Goal: Task Accomplishment & Management: Complete application form

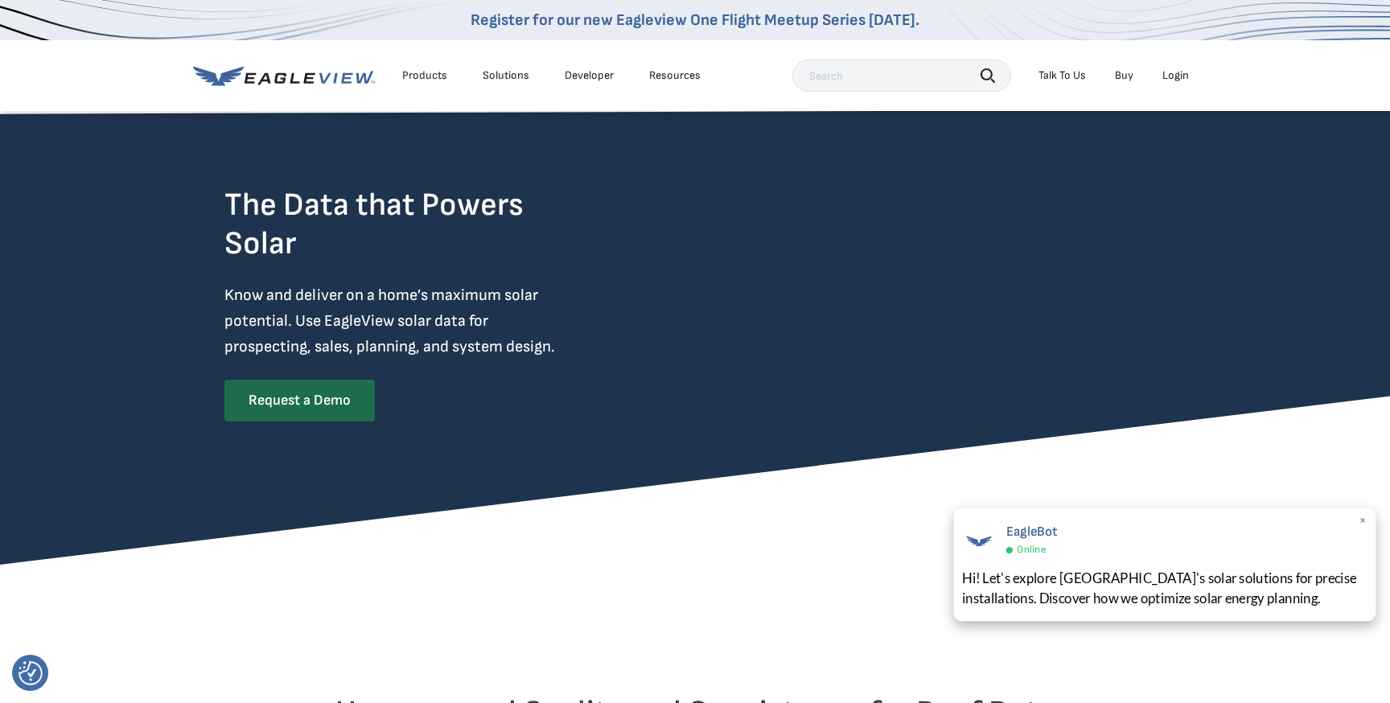
click at [1359, 523] on span "×" at bounding box center [1363, 520] width 9 height 17
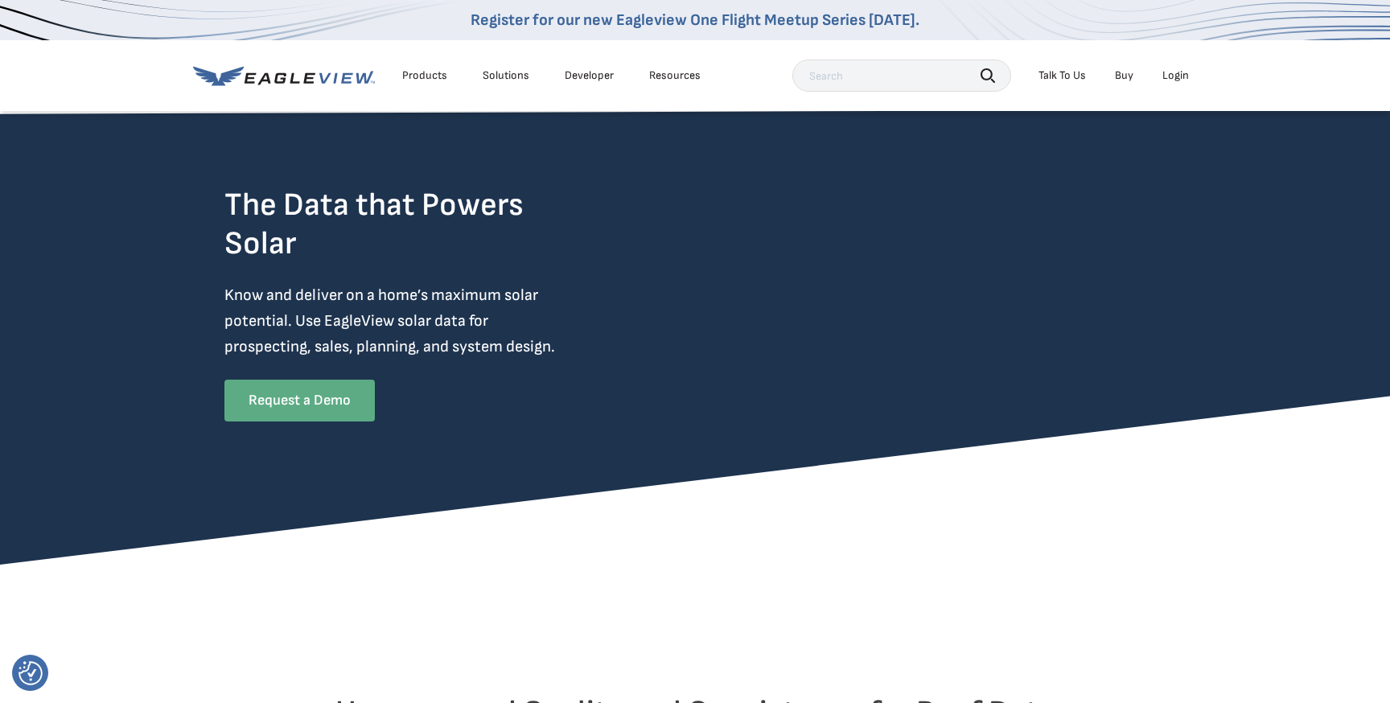
click at [318, 405] on link "Request a Demo" at bounding box center [299, 401] width 150 height 42
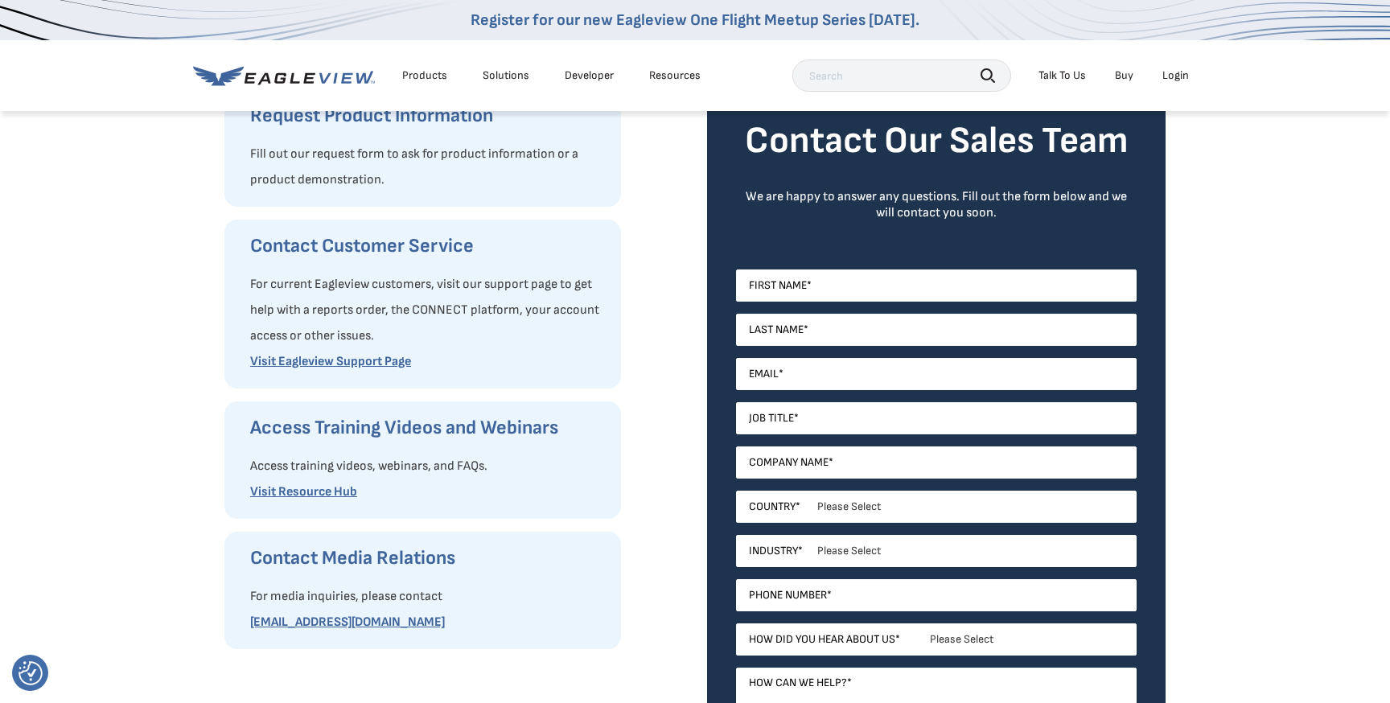
scroll to position [220, 0]
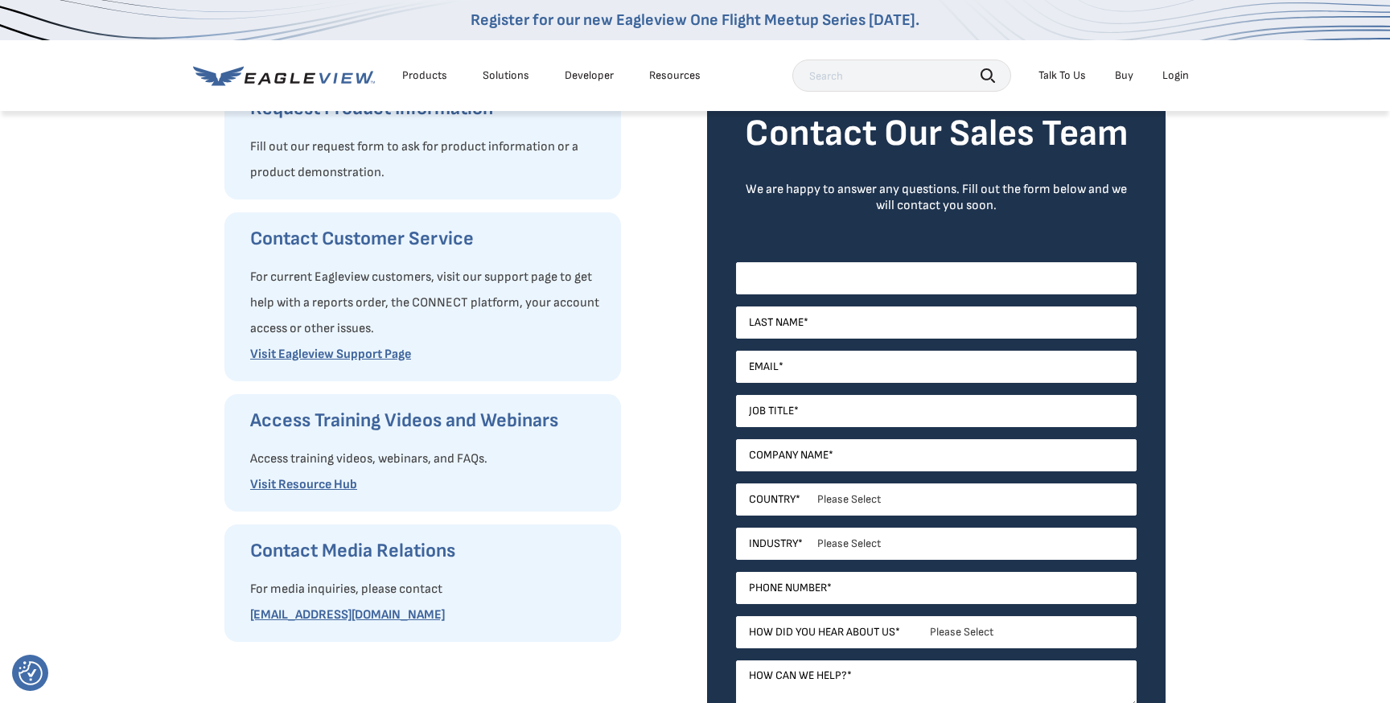
click at [799, 280] on input "First Name *" at bounding box center [936, 278] width 401 height 32
type input "Uros"
type input "Pocek"
type input "[EMAIL_ADDRESS][DOMAIN_NAME]"
type input "Micro"
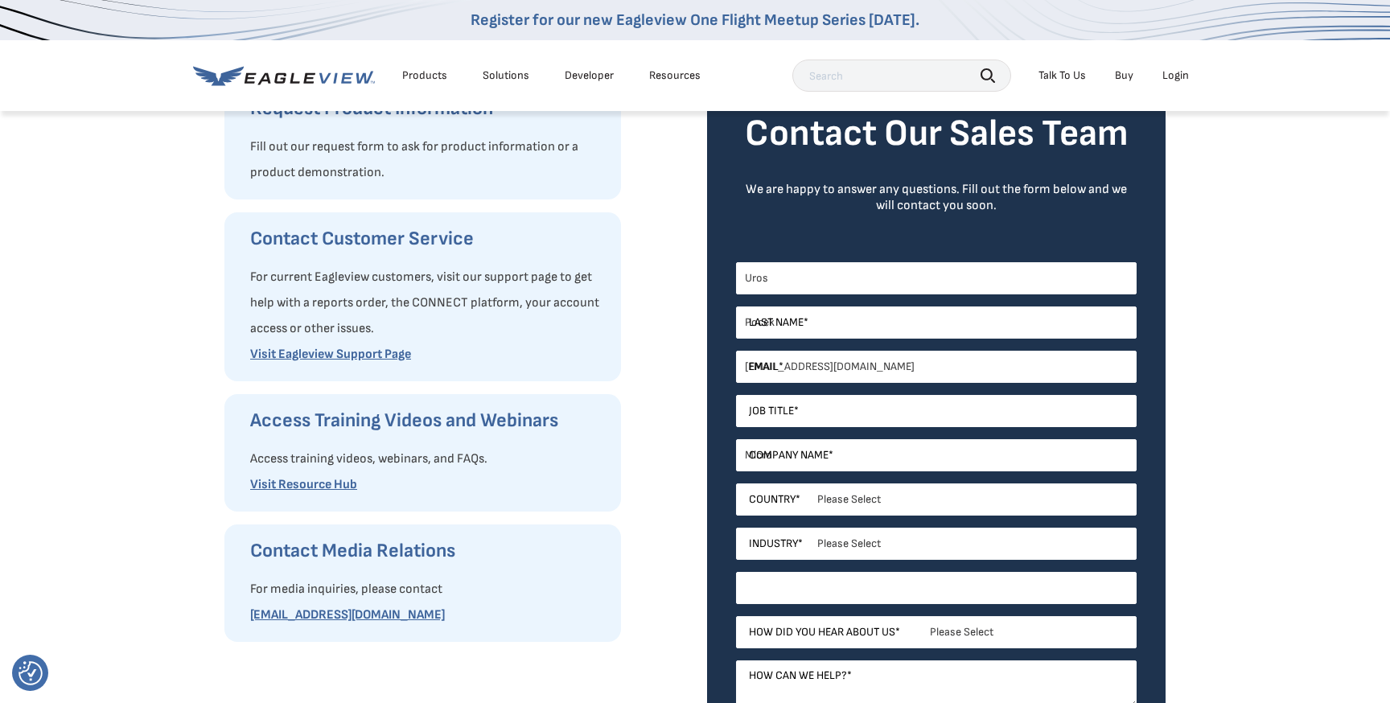
type input "0606337280"
click at [792, 413] on input "Job Title *" at bounding box center [936, 411] width 401 height 32
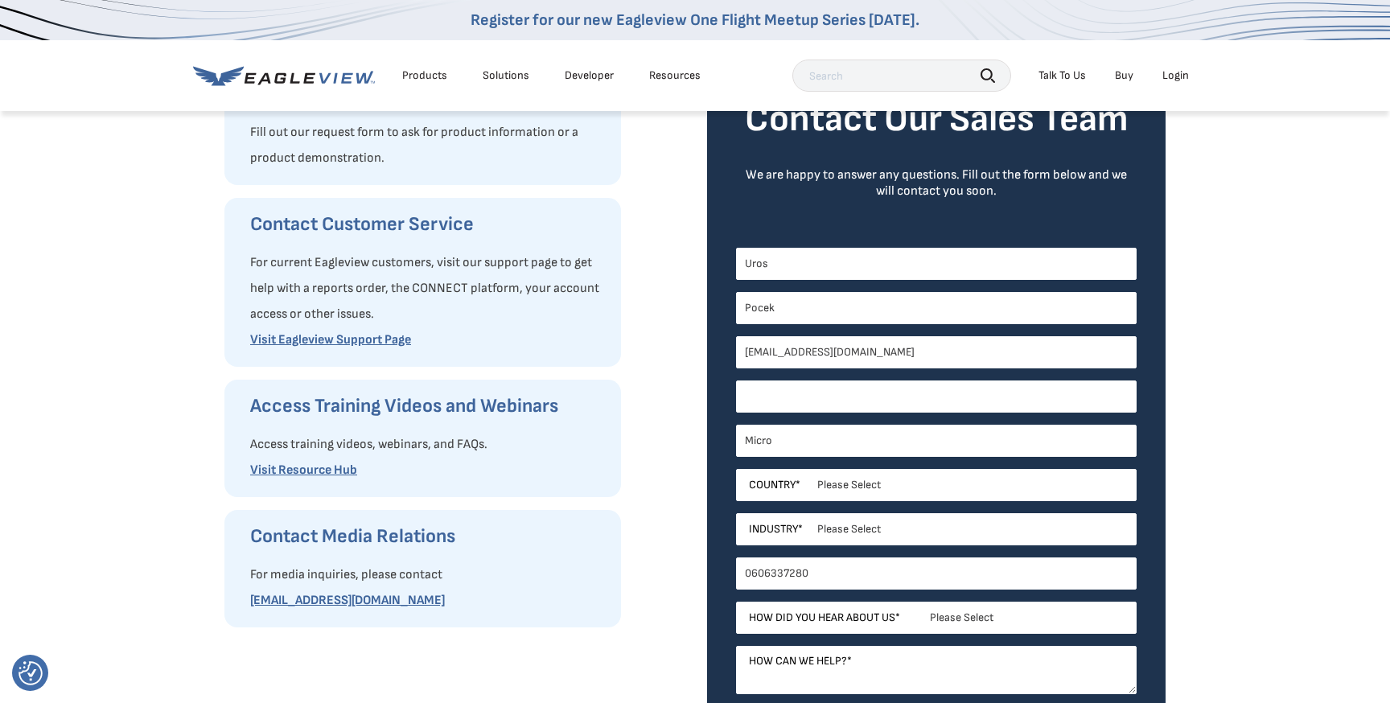
scroll to position [241, 0]
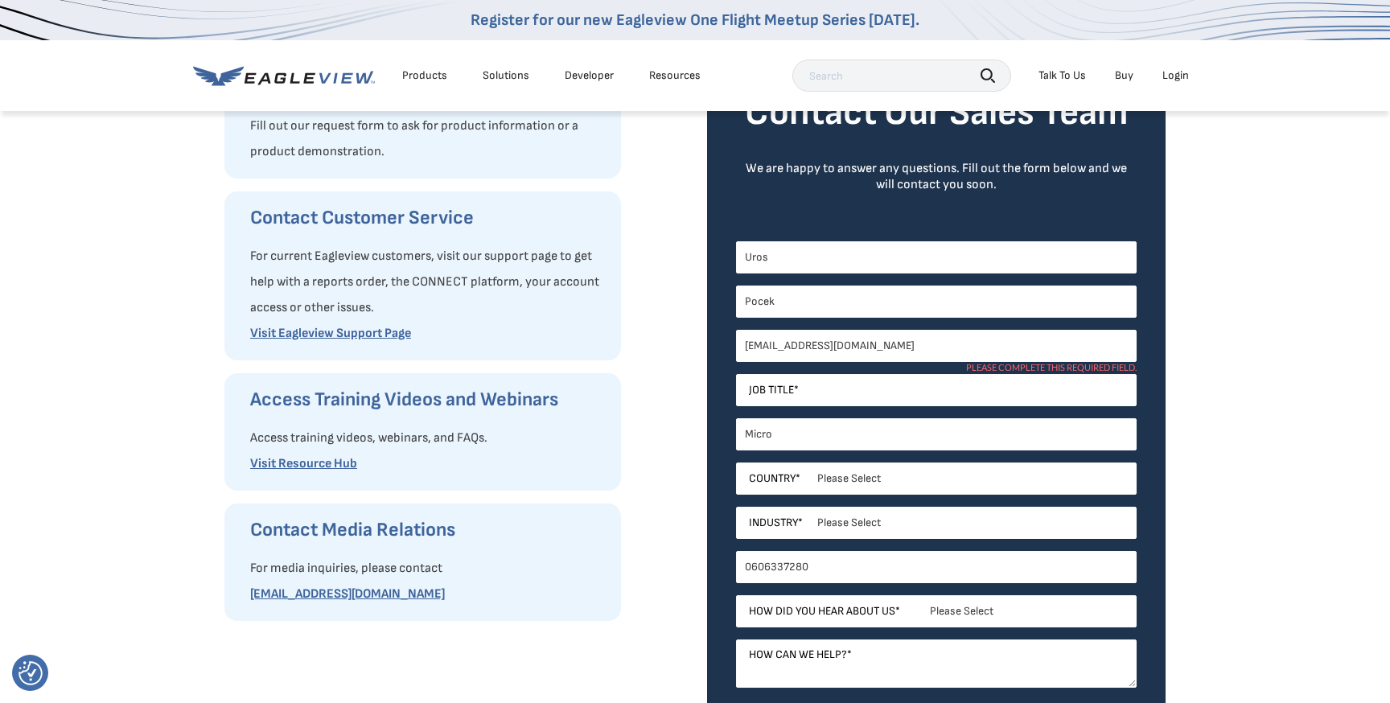
drag, startPoint x: 887, startPoint y: 348, endPoint x: 631, endPoint y: 348, distance: 255.7
click at [0, 0] on div "Request Product Information Fill out our request form to ask for product inform…" at bounding box center [0, 0] width 0 height 0
type input "[EMAIL_ADDRESS][DOMAIN_NAME]"
click at [816, 393] on input "Job Title *" at bounding box center [936, 390] width 401 height 32
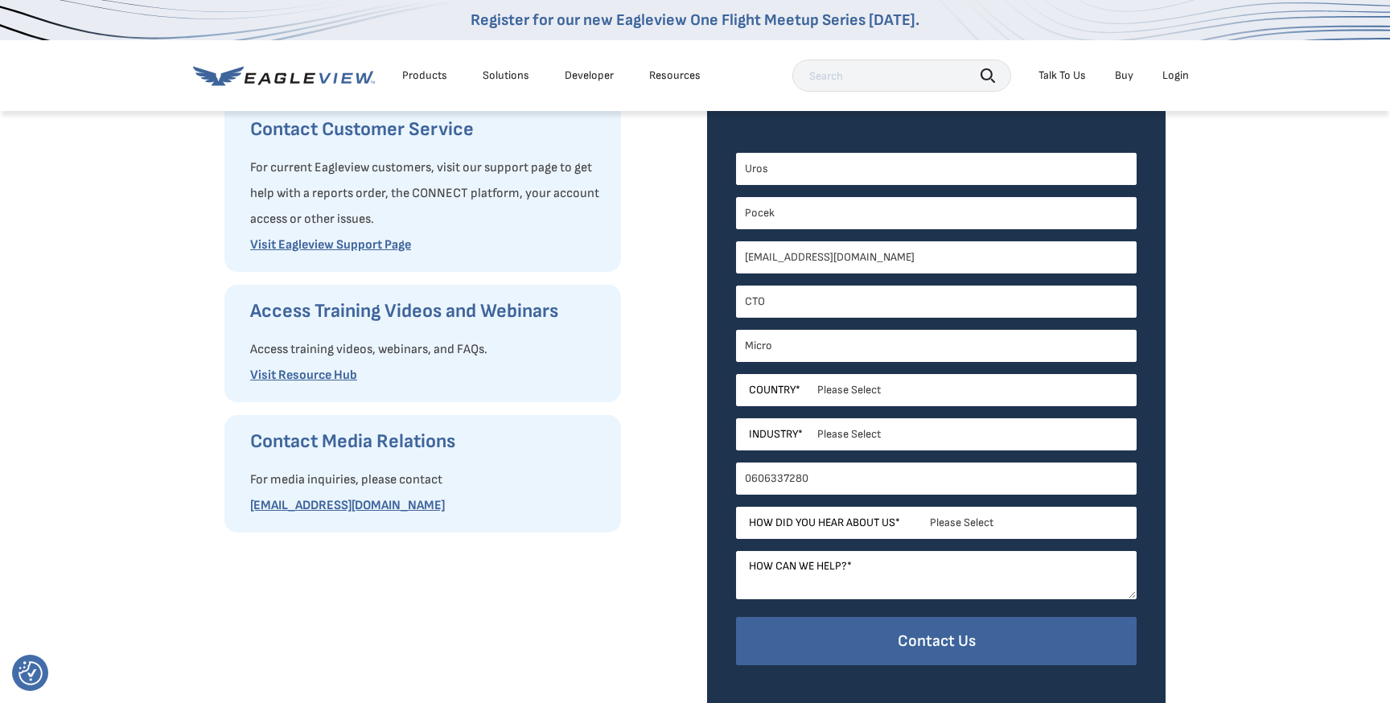
scroll to position [343, 0]
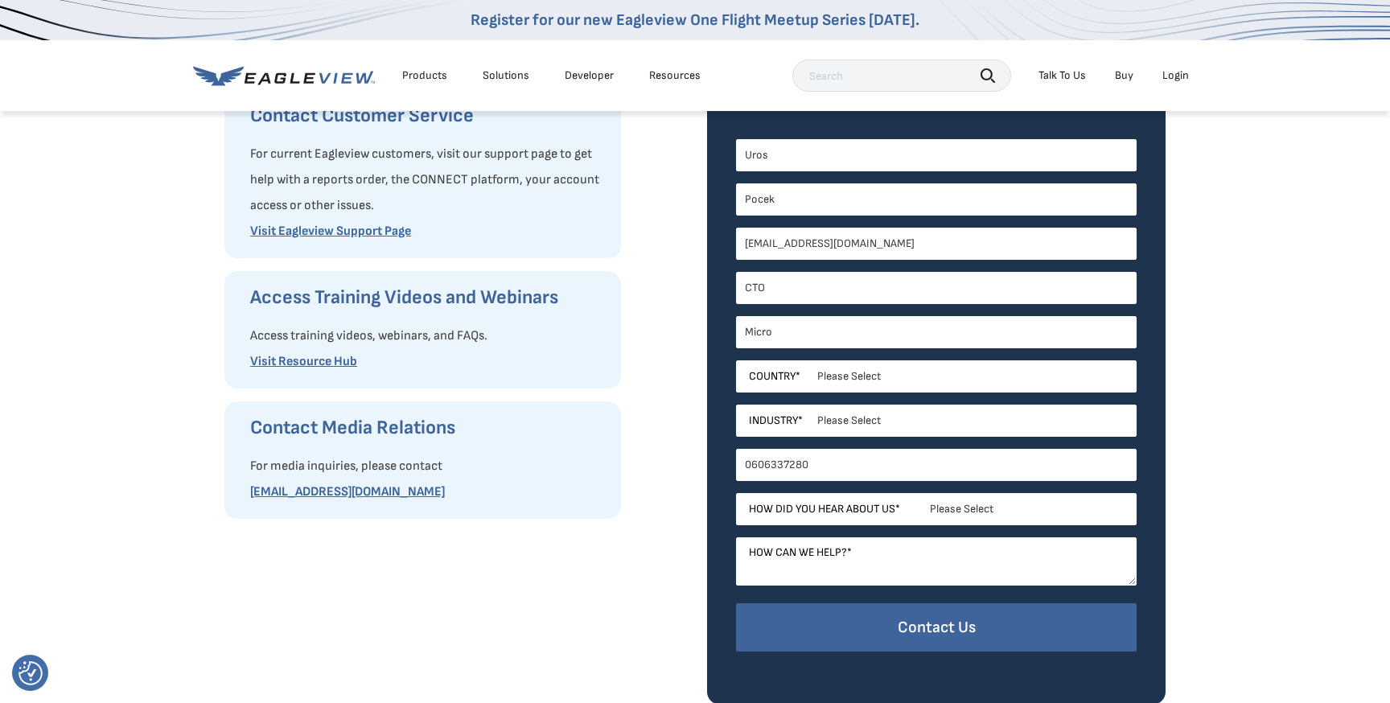
type input "CTO"
click at [789, 336] on input "Micro" at bounding box center [936, 332] width 401 height 32
type input "Solarise Technologies d.o.o."
click at [804, 380] on select "Please Select [GEOGRAPHIC_DATA] [GEOGRAPHIC_DATA] [GEOGRAPHIC_DATA] [GEOGRAPHIC…" at bounding box center [936, 376] width 401 height 32
select select "[GEOGRAPHIC_DATA]"
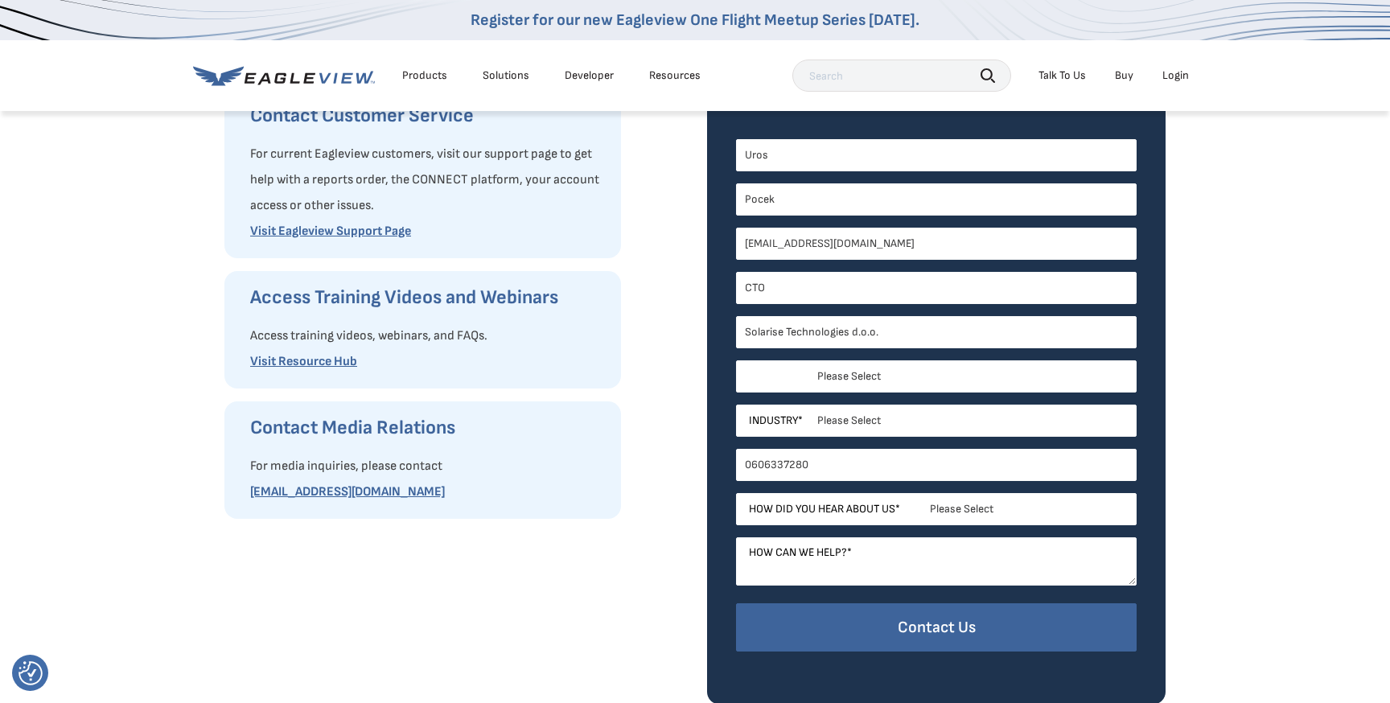
click at [736, 360] on select "Please Select [GEOGRAPHIC_DATA] [GEOGRAPHIC_DATA] [GEOGRAPHIC_DATA] [GEOGRAPHIC…" at bounding box center [936, 376] width 401 height 32
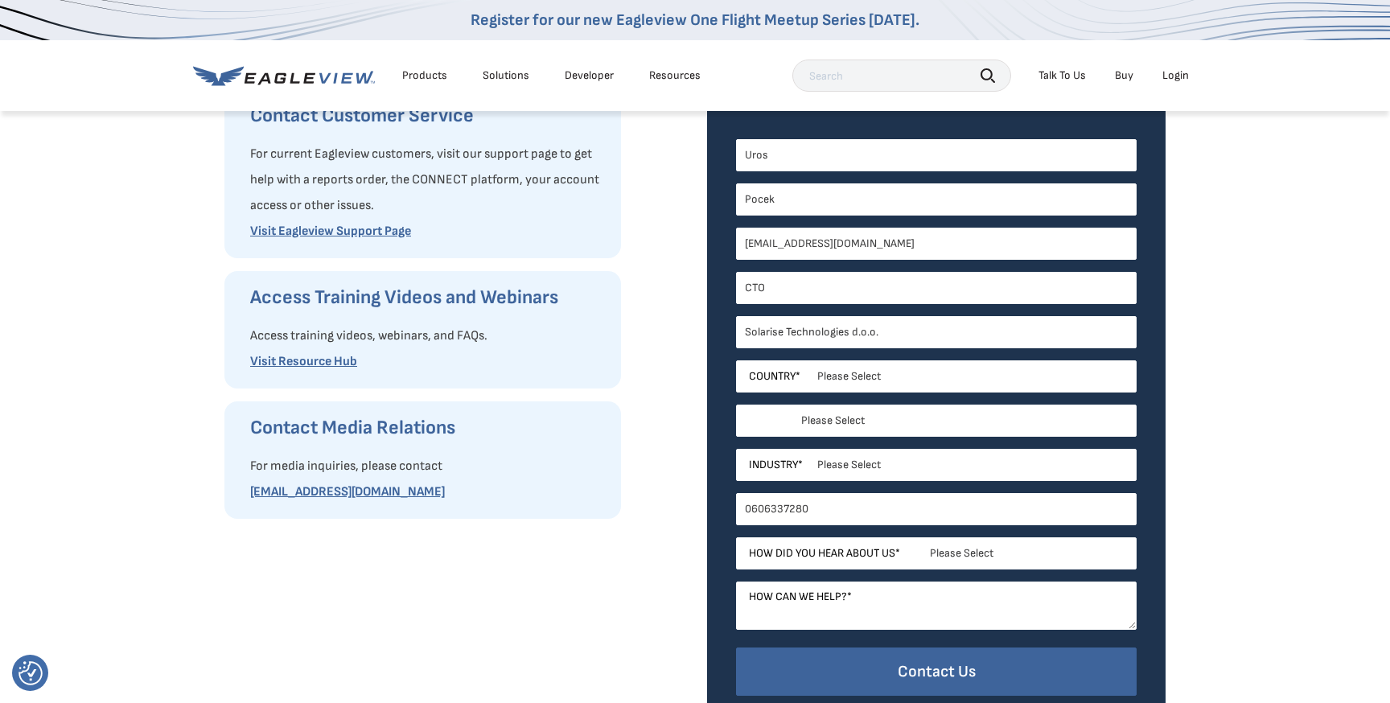
click at [828, 420] on select "Please Select [US_STATE] [US_STATE] [GEOGRAPHIC_DATA] [US_STATE] [US_STATE] [GE…" at bounding box center [936, 421] width 401 height 32
click at [824, 413] on select "Please Select [US_STATE] [US_STATE] [GEOGRAPHIC_DATA] [US_STATE] [US_STATE] [GE…" at bounding box center [936, 421] width 401 height 32
select select "[US_STATE]"
click at [736, 405] on select "Please Select [US_STATE] [US_STATE] [GEOGRAPHIC_DATA] [US_STATE] [US_STATE] [GE…" at bounding box center [936, 421] width 401 height 32
click at [847, 466] on select "Please Select Architects & Engineering Construction Electric/Gas Utilities Gove…" at bounding box center [936, 465] width 401 height 32
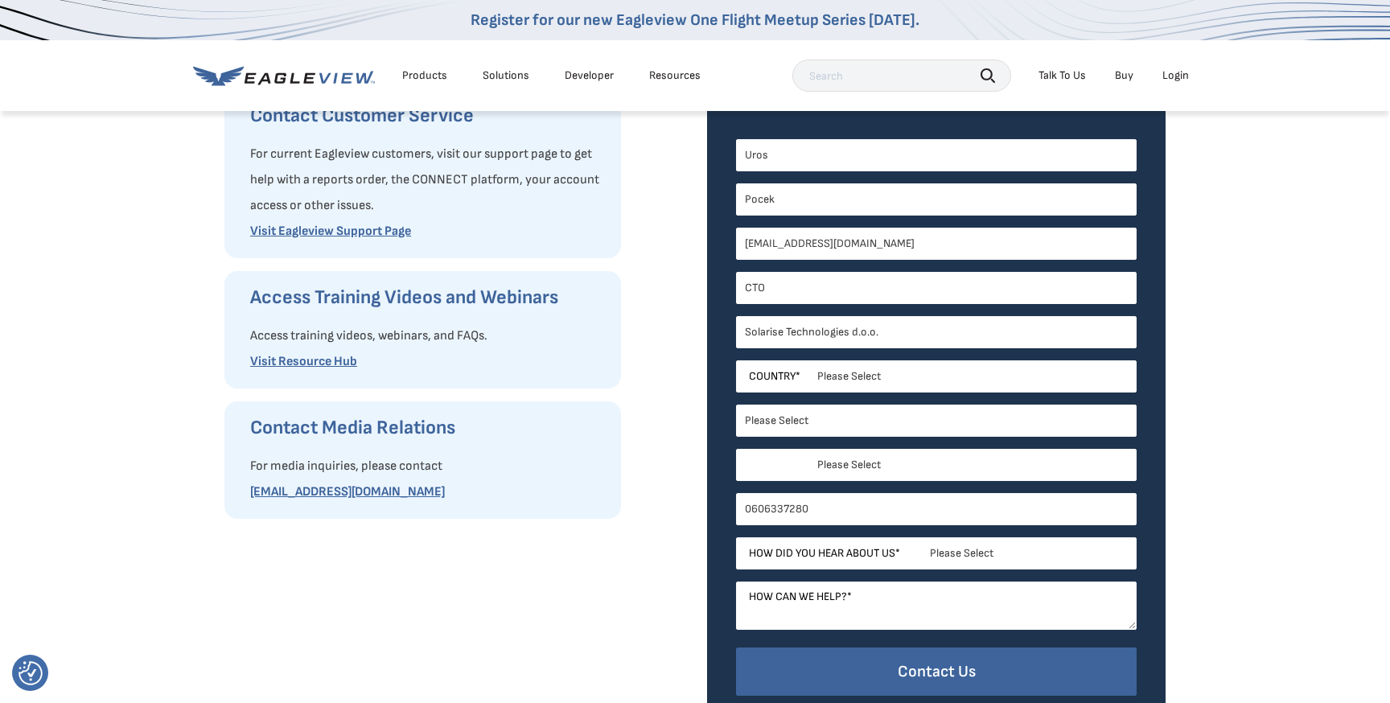
select select "Solar"
click at [736, 449] on select "Please Select Architects & Engineering Construction Electric/Gas Utilities Gove…" at bounding box center [936, 465] width 401 height 32
click at [820, 512] on input "0606337280" at bounding box center [936, 509] width 401 height 32
type input "[PHONE_NUMBER]"
click at [822, 561] on select "Please Select Search Engine Social Media Word of Mouth Podcast Online Advertise…" at bounding box center [936, 553] width 401 height 32
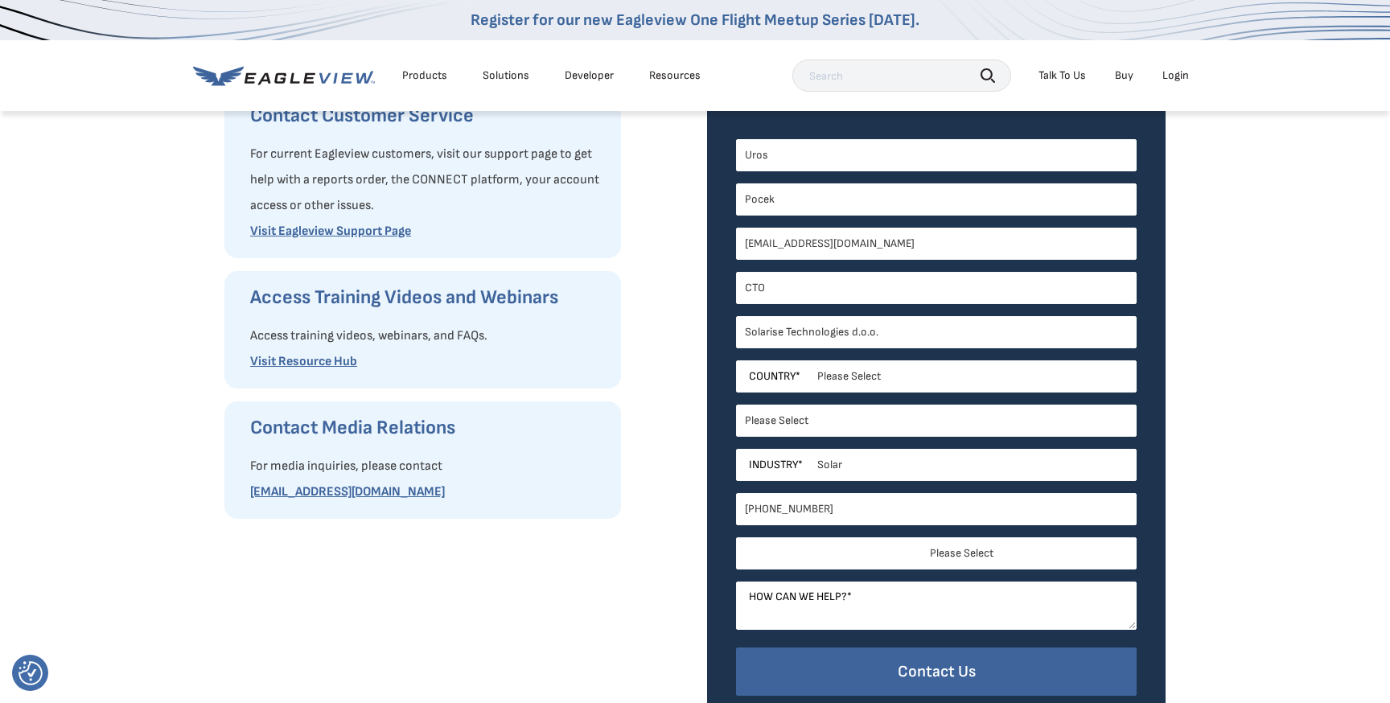
select select "Search Engine"
click at [736, 537] on select "Please Select Search Engine Social Media Word of Mouth Podcast Online Advertise…" at bounding box center [936, 553] width 401 height 32
click at [823, 616] on textarea "How can we help? *" at bounding box center [936, 605] width 401 height 48
click at [725, 578] on div "Contact Our Sales Team We are happy to answer any questions. Fill out the form …" at bounding box center [936, 354] width 458 height 790
click at [827, 609] on textarea "How can we help? *" at bounding box center [936, 605] width 401 height 48
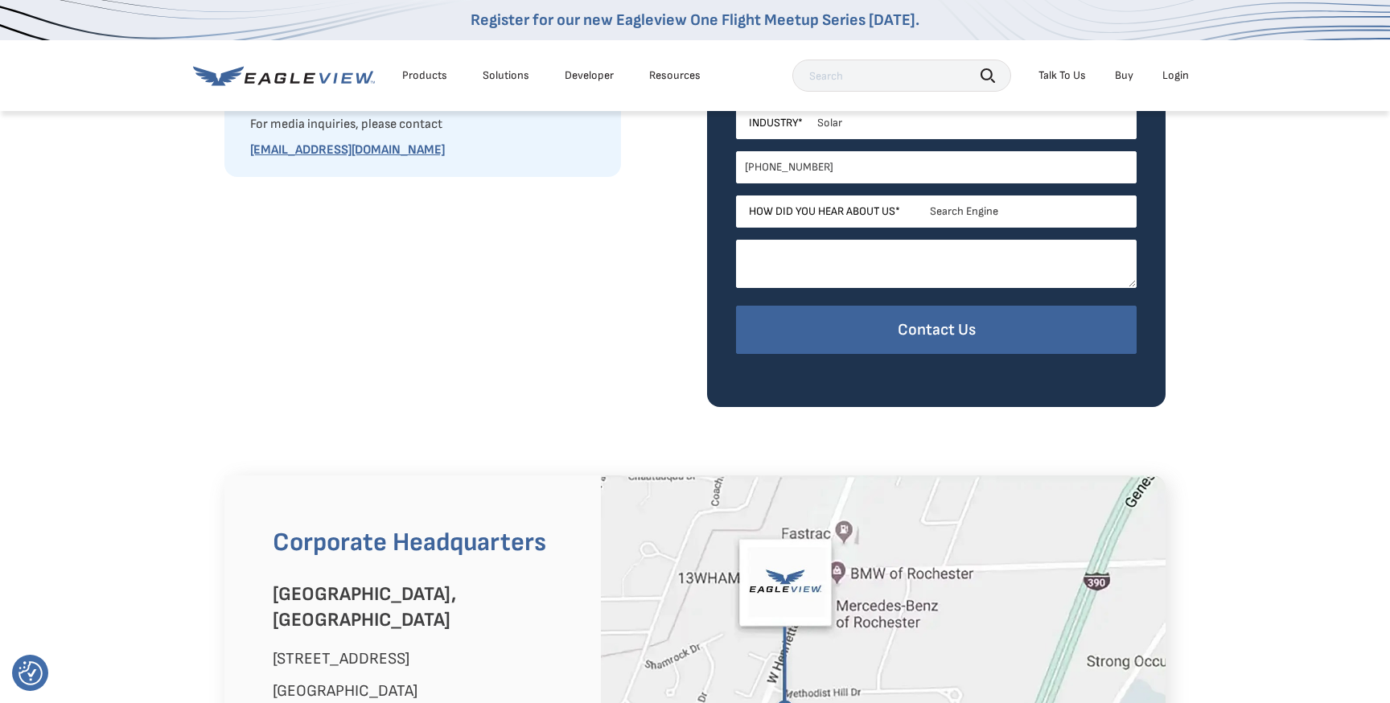
scroll to position [546, 0]
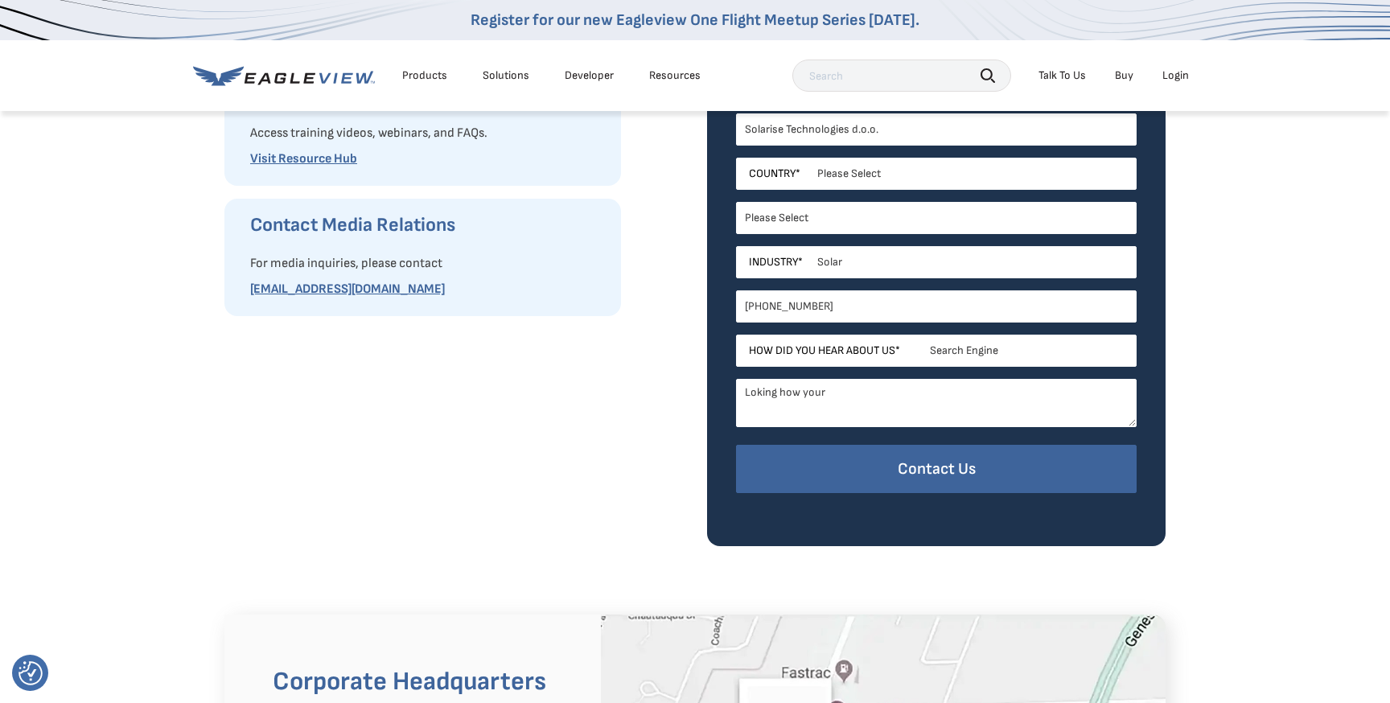
click at [761, 386] on textarea "Loking how your" at bounding box center [936, 403] width 401 height 48
click at [955, 398] on textarea "Looking how your satellite images and maps can increase accuracy of our softwar…" at bounding box center [936, 403] width 401 height 48
click at [993, 393] on textarea "Looking how your satellite images and different layesr can increase accuracy of…" at bounding box center [936, 403] width 401 height 48
click at [953, 405] on textarea "Looking how your satellite images and different layers can increase accuracy of…" at bounding box center [936, 403] width 401 height 48
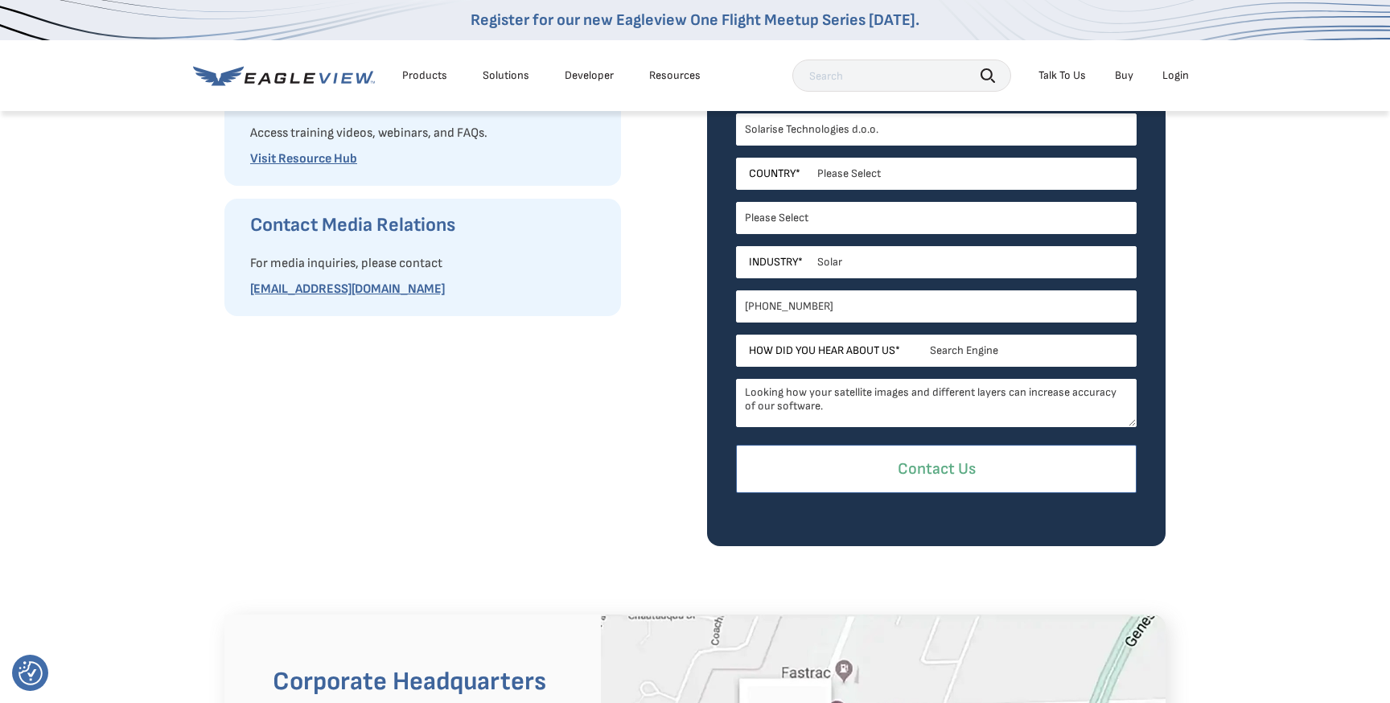
type textarea "Looking how your satellite images and different layers can increase accuracy of…"
click at [934, 475] on input "Contact Us" at bounding box center [936, 469] width 401 height 49
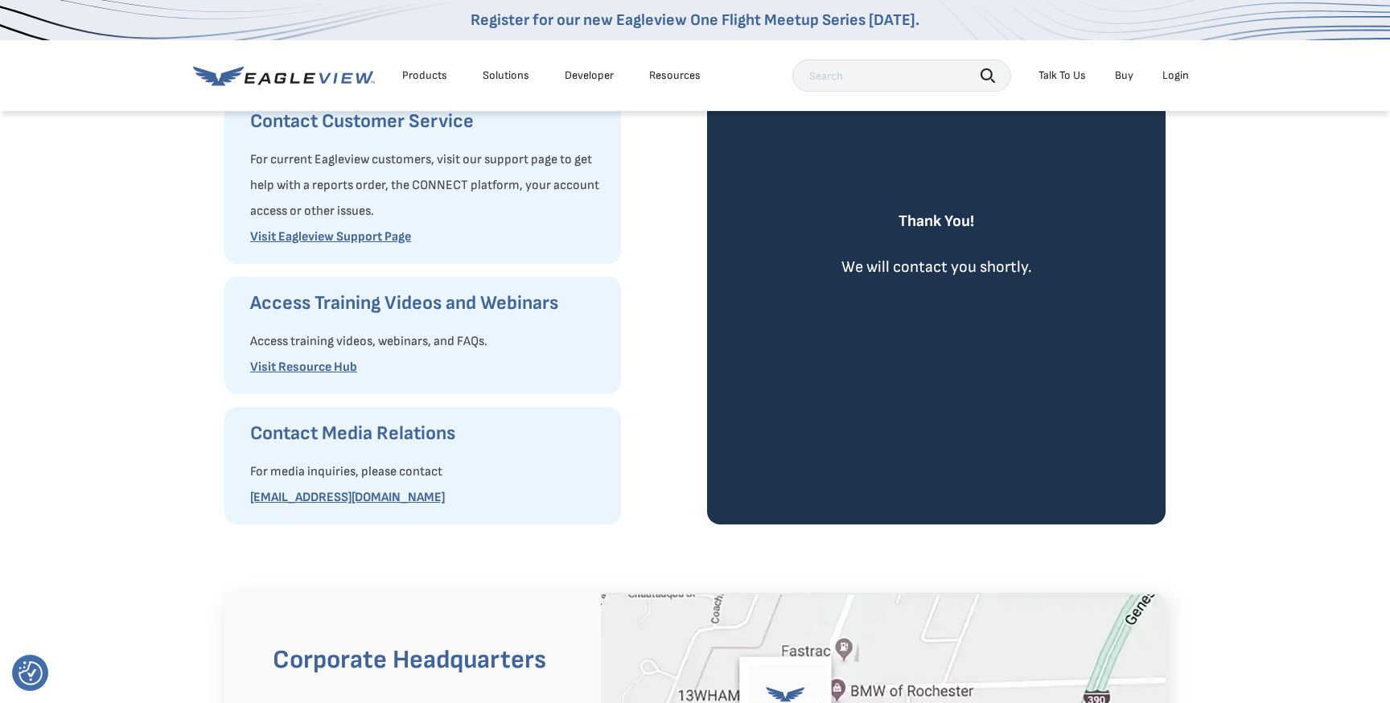
scroll to position [0, 0]
